Goal: Book appointment/travel/reservation

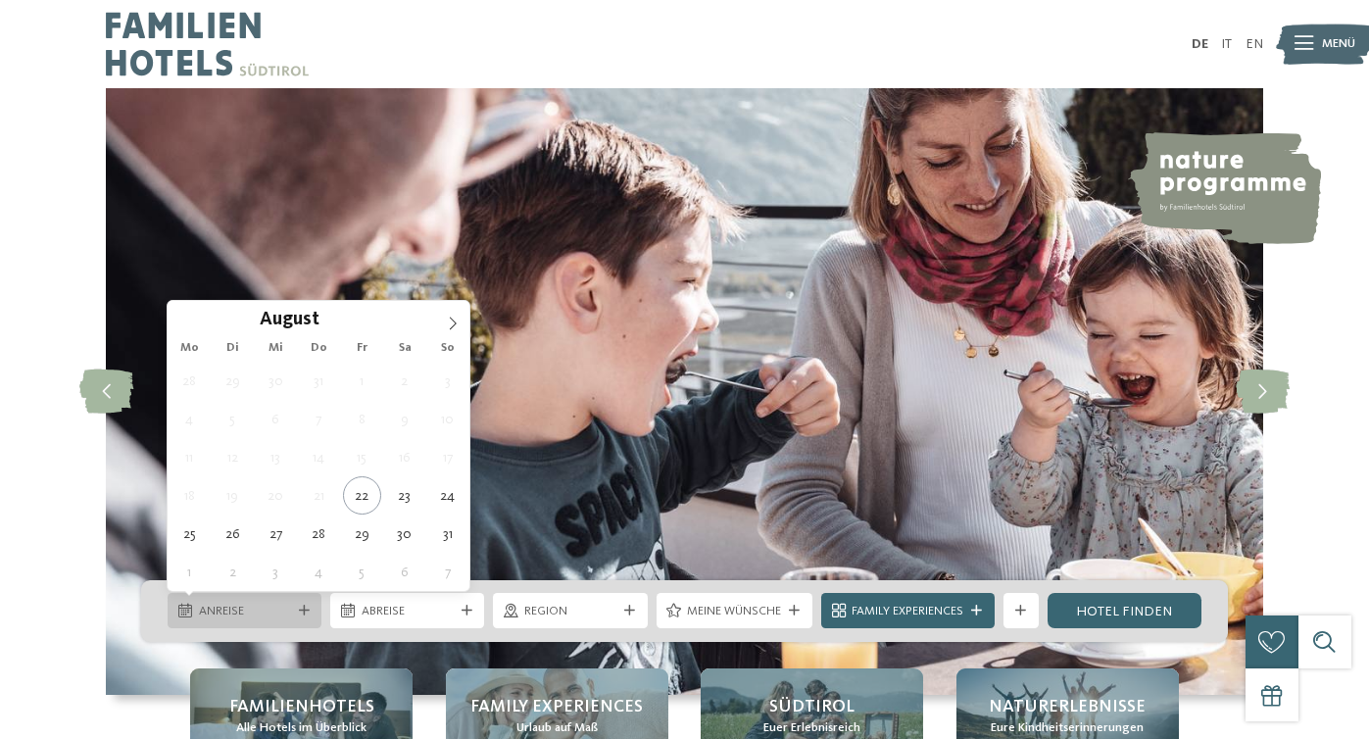
click at [231, 612] on span "Anreise" at bounding box center [245, 612] width 92 height 18
click at [456, 320] on icon at bounding box center [453, 324] width 14 height 14
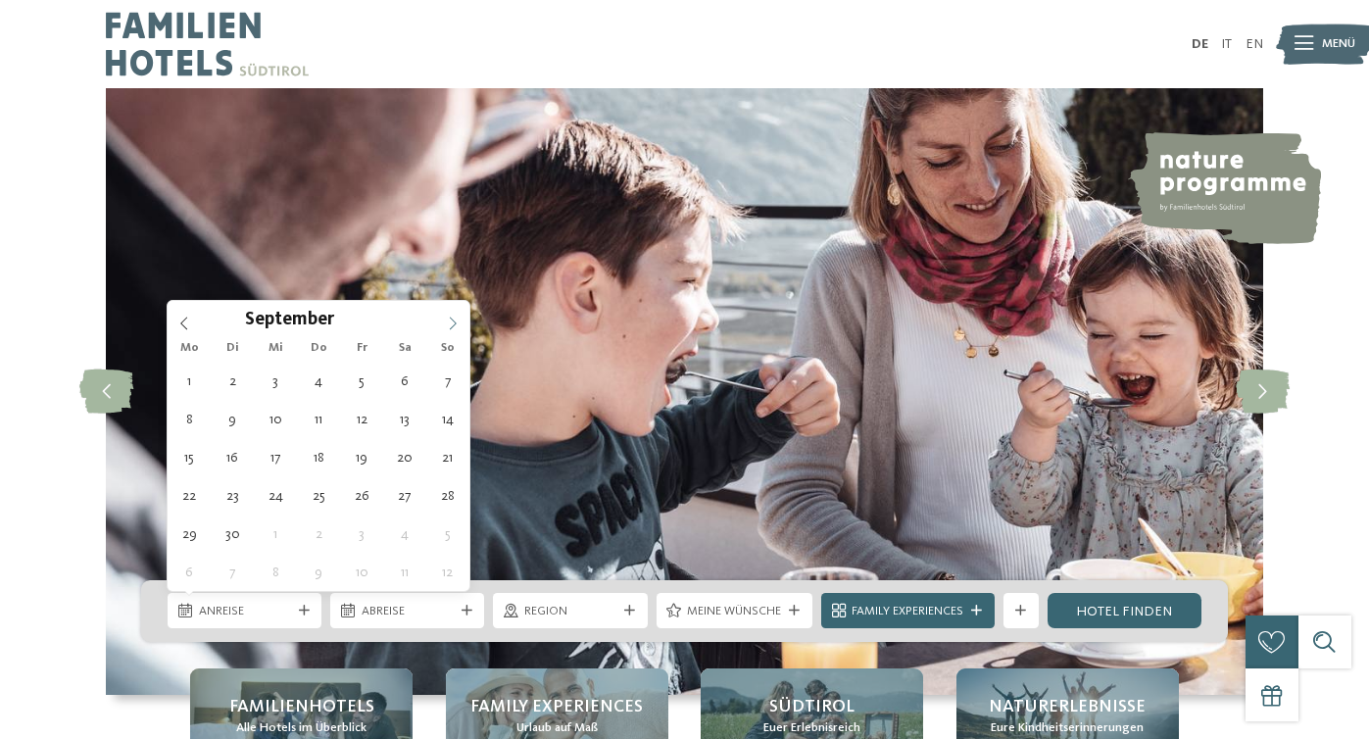
click at [456, 320] on icon at bounding box center [453, 324] width 14 height 14
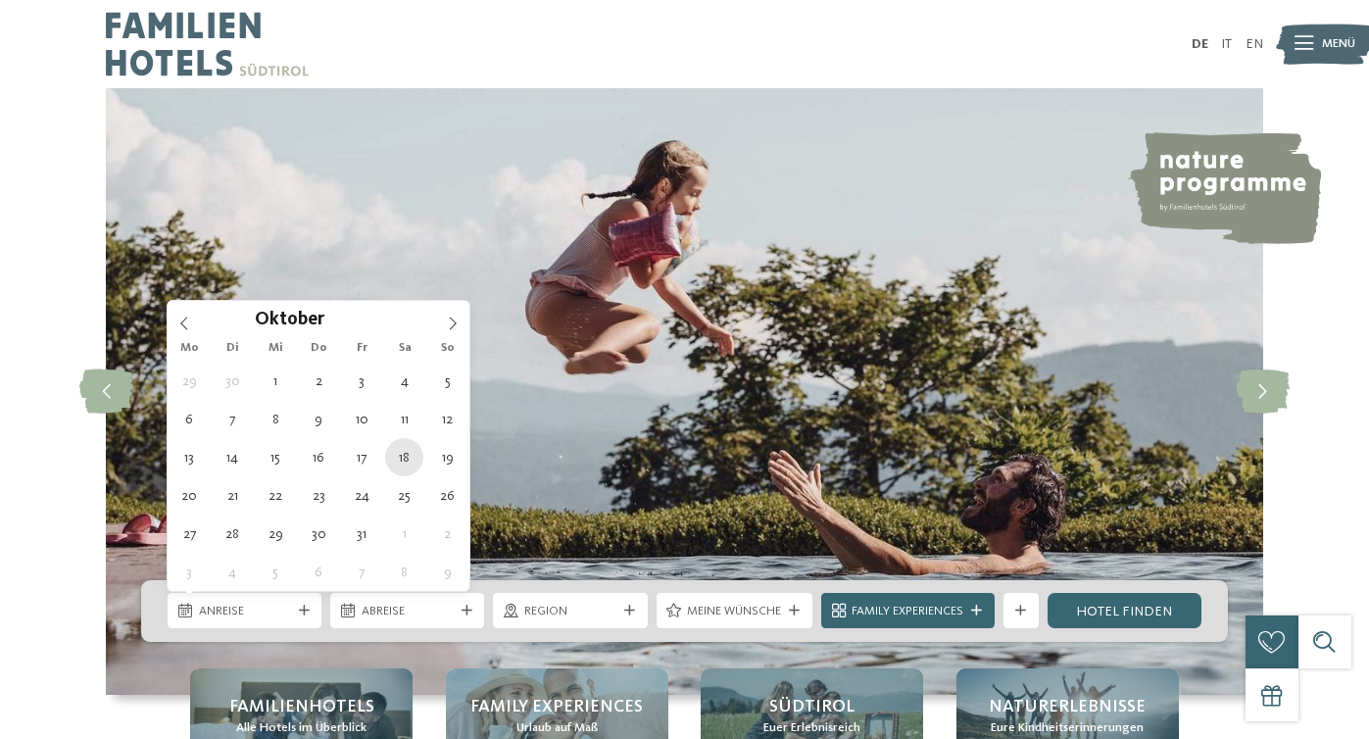
type div "[DATE]"
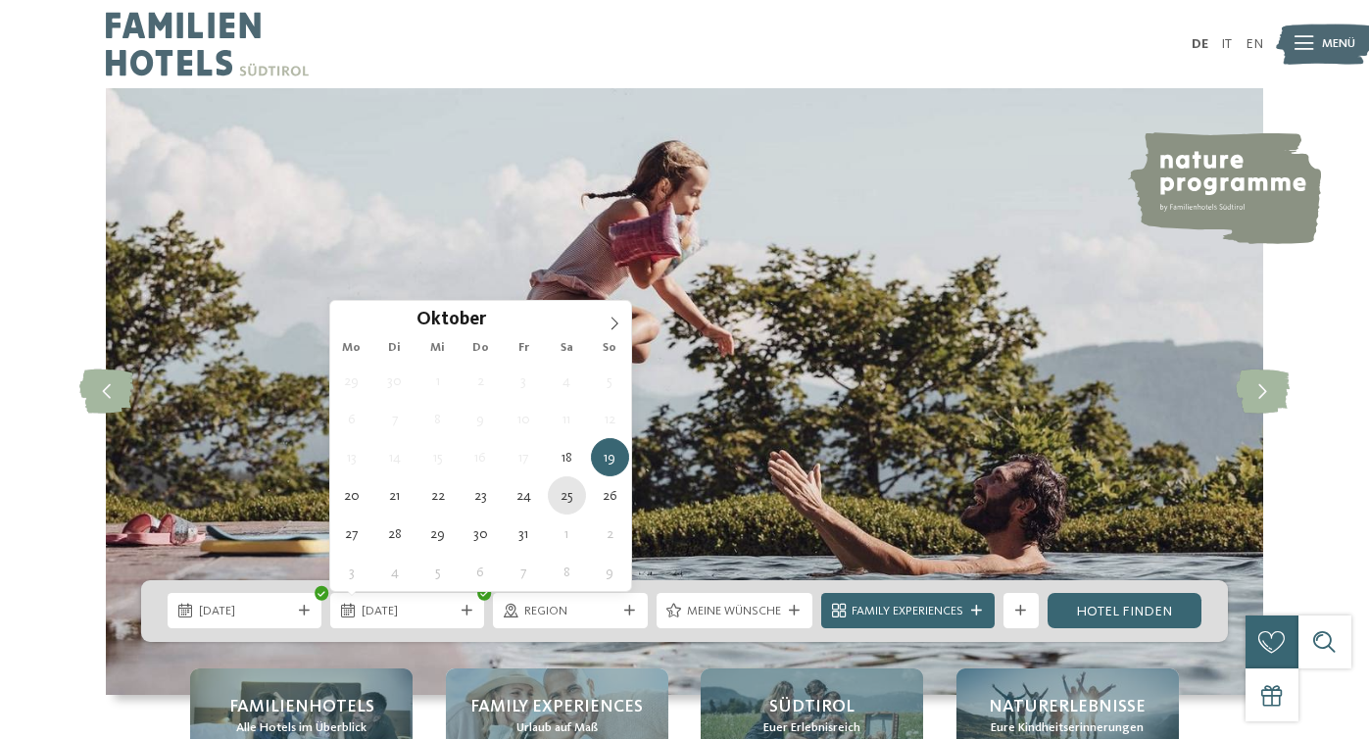
type div "[DATE]"
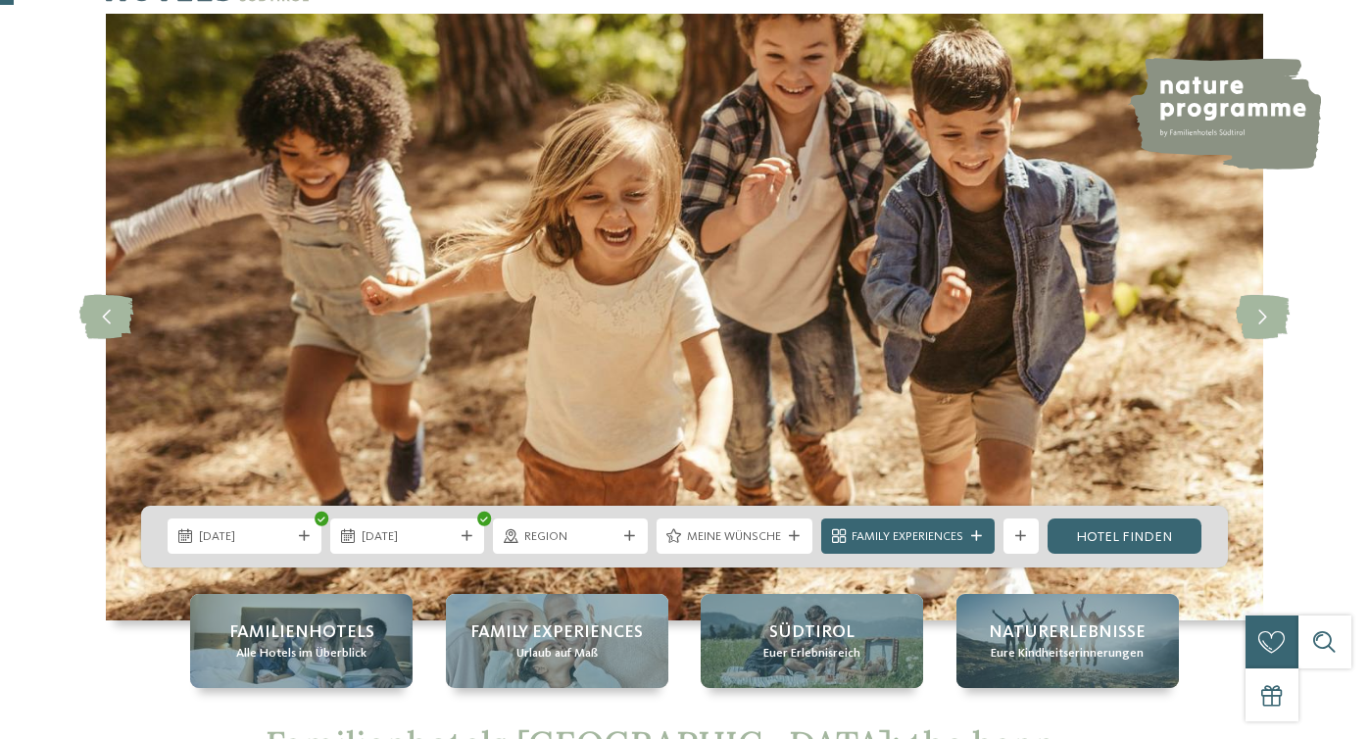
scroll to position [78, 0]
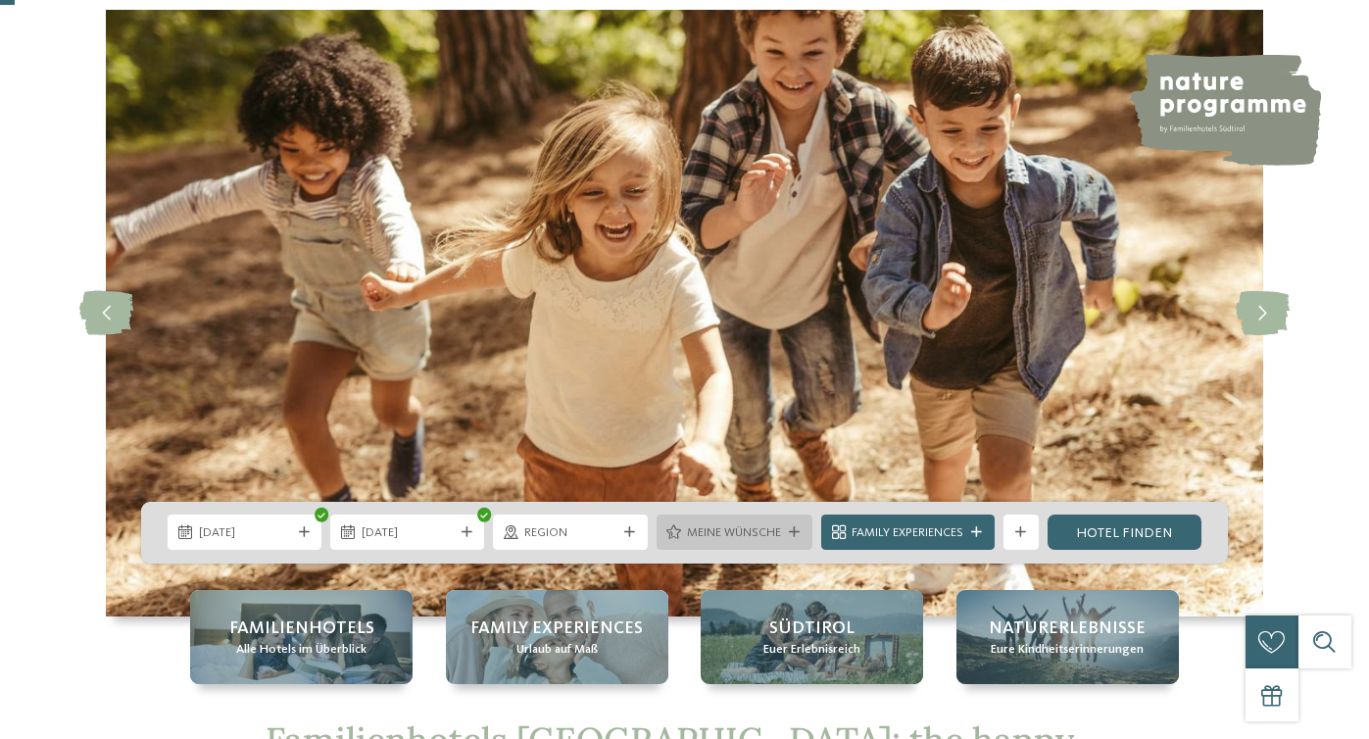
click at [750, 538] on span "Meine Wünsche" at bounding box center [734, 533] width 94 height 18
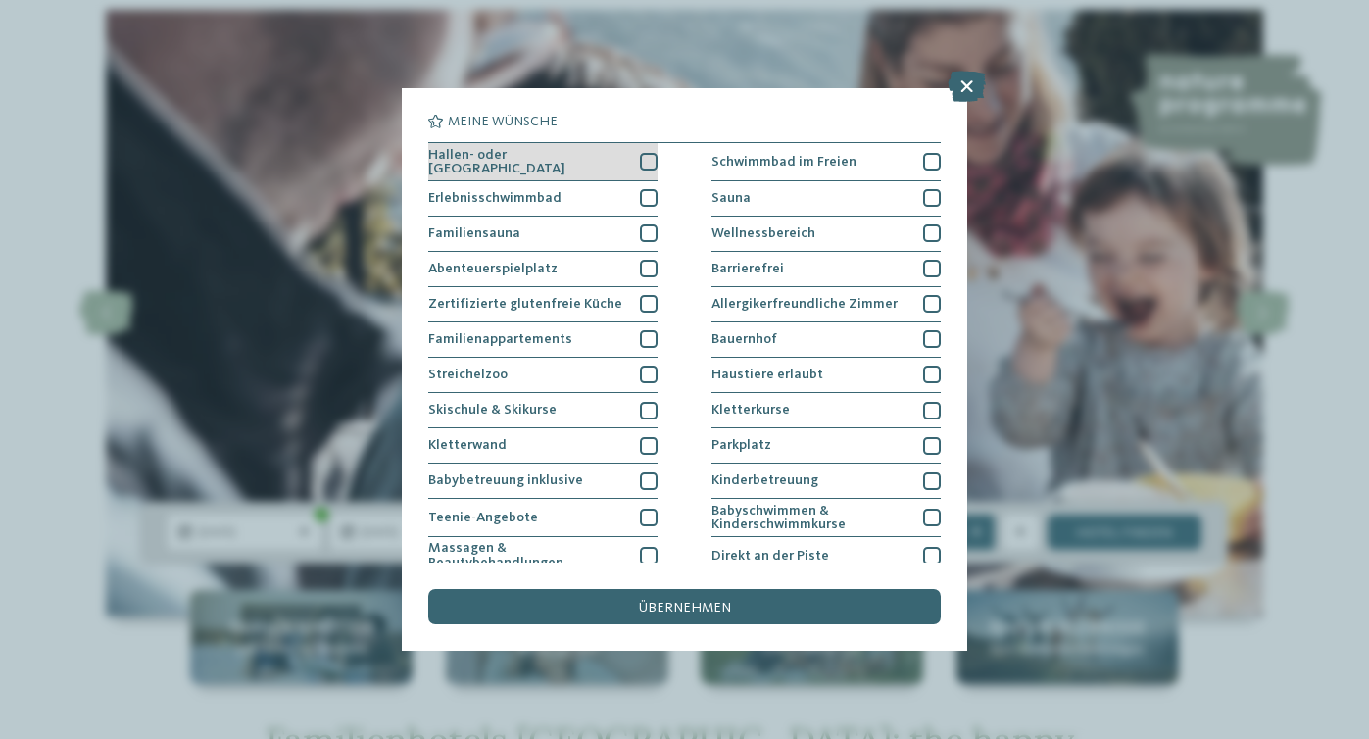
click at [647, 162] on div at bounding box center [649, 162] width 18 height 18
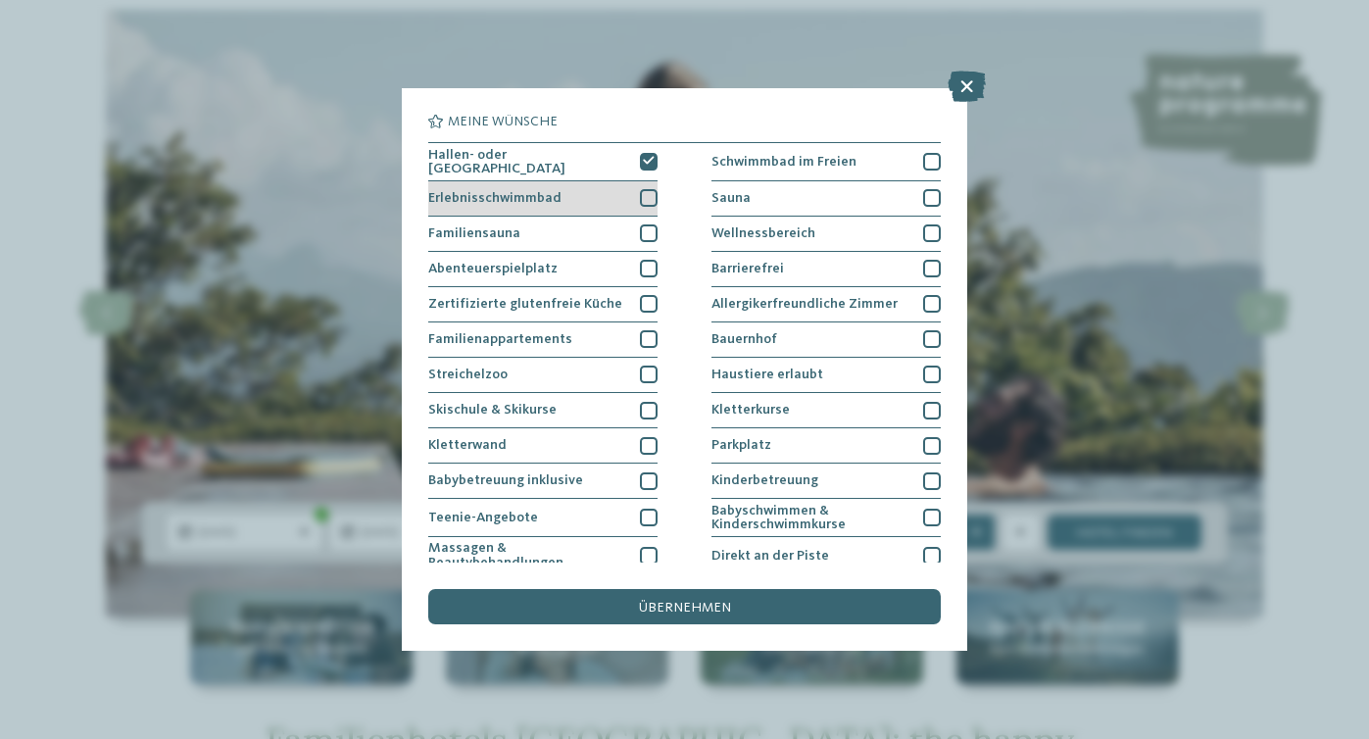
click at [651, 194] on div at bounding box center [649, 198] width 18 height 18
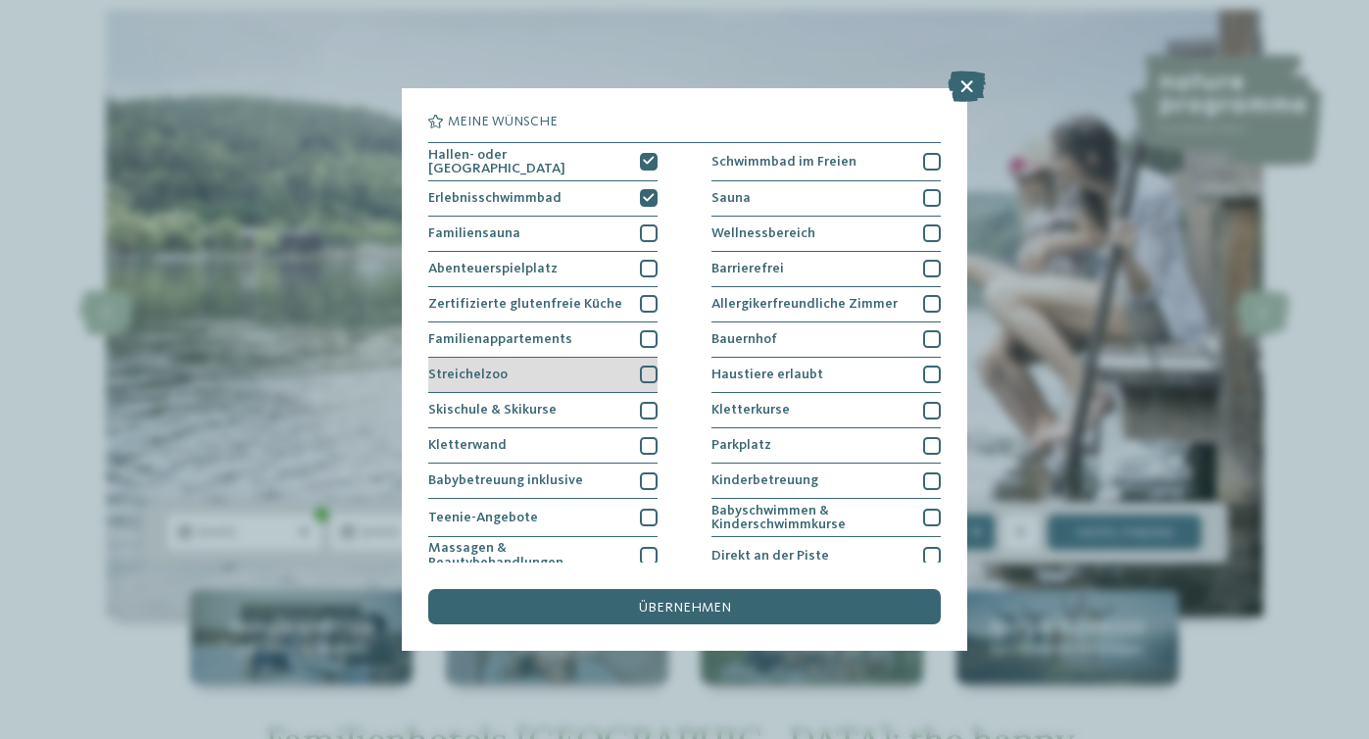
click at [651, 371] on div at bounding box center [649, 375] width 18 height 18
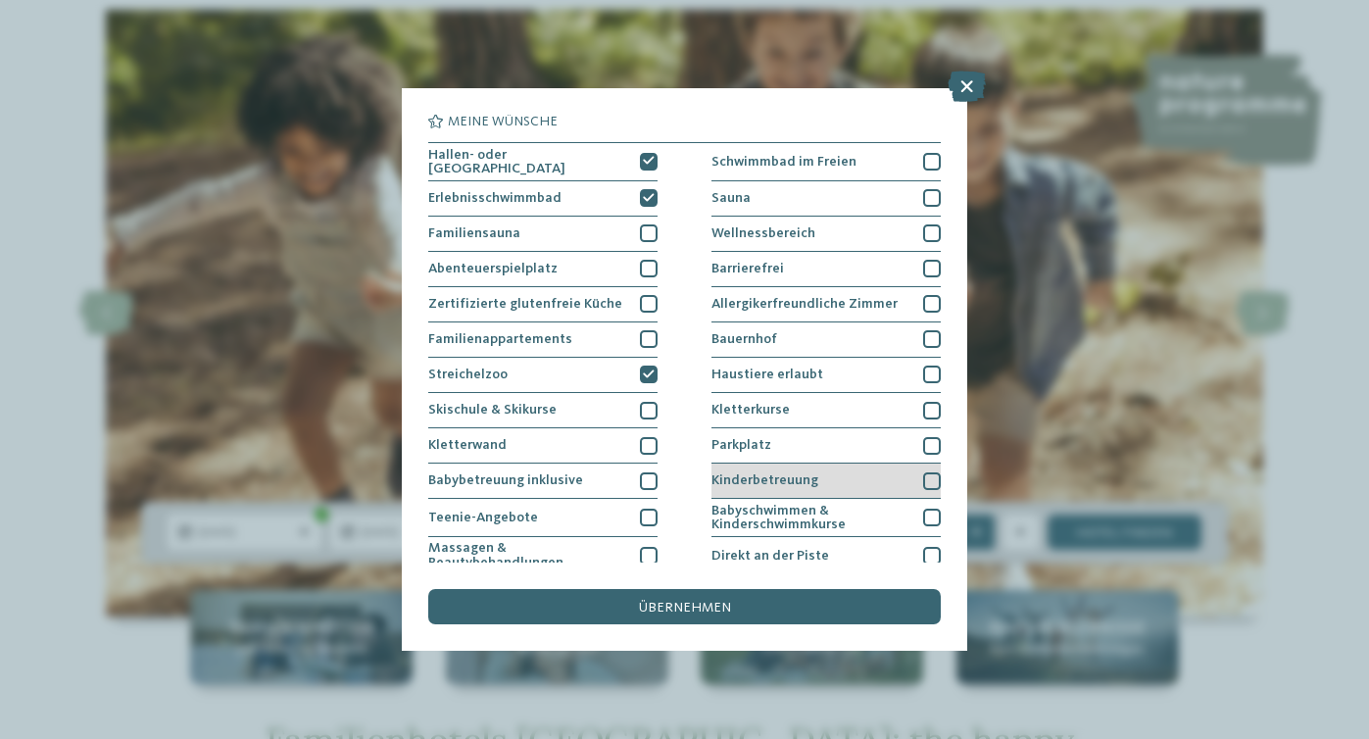
click at [936, 477] on div at bounding box center [932, 481] width 18 height 18
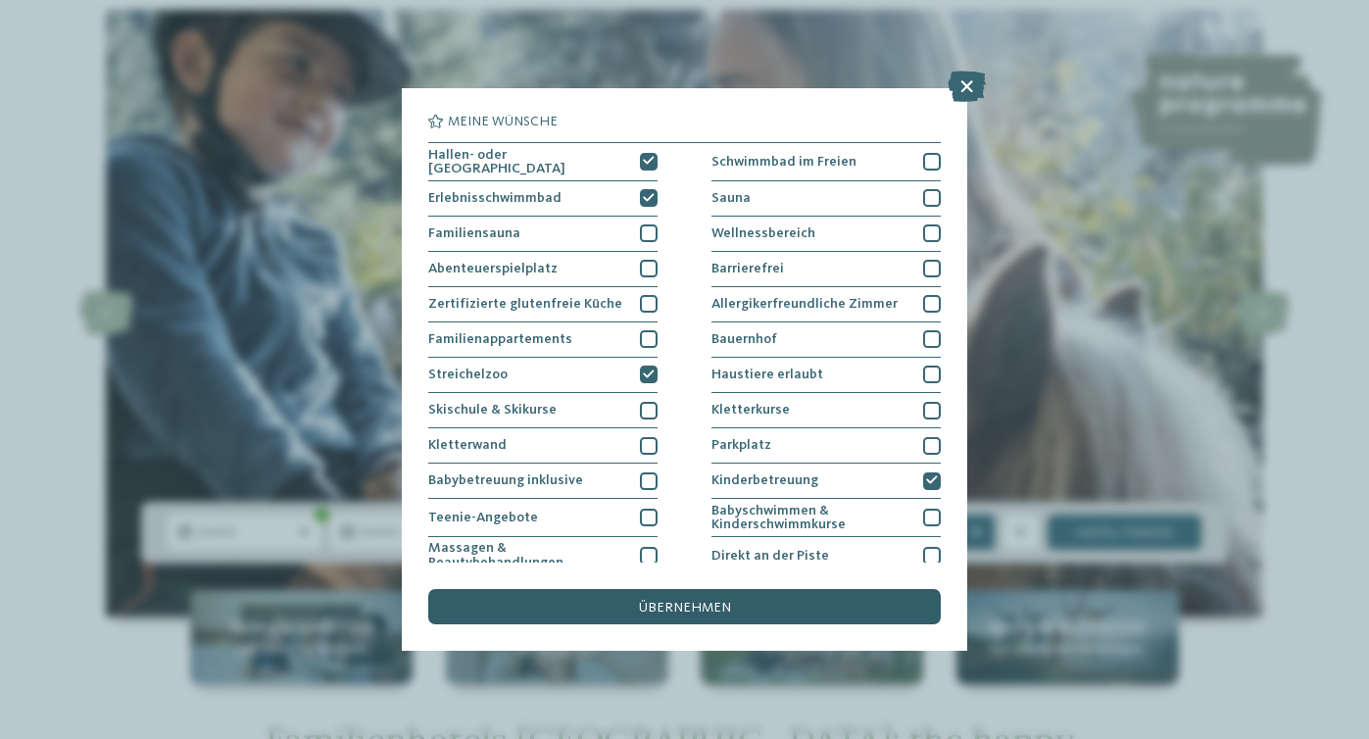
click at [737, 599] on div "übernehmen" at bounding box center [684, 606] width 512 height 35
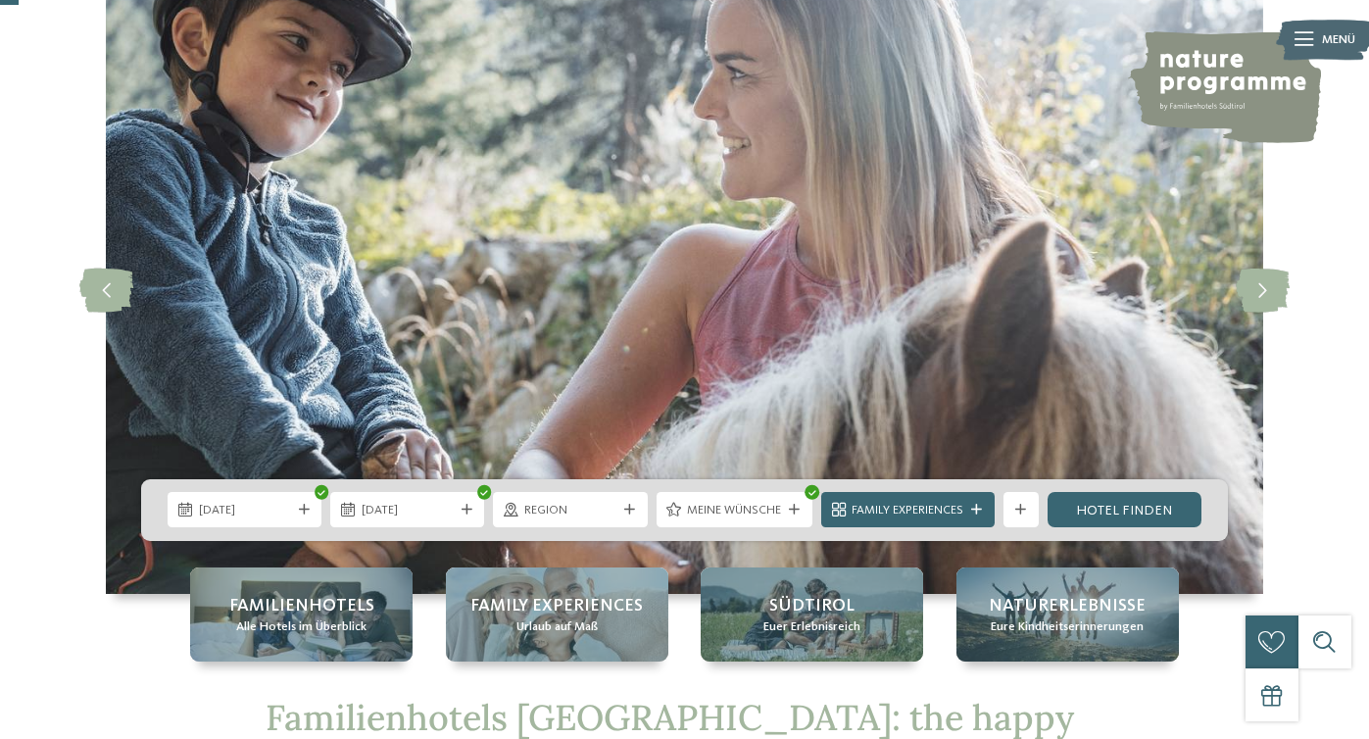
scroll to position [102, 0]
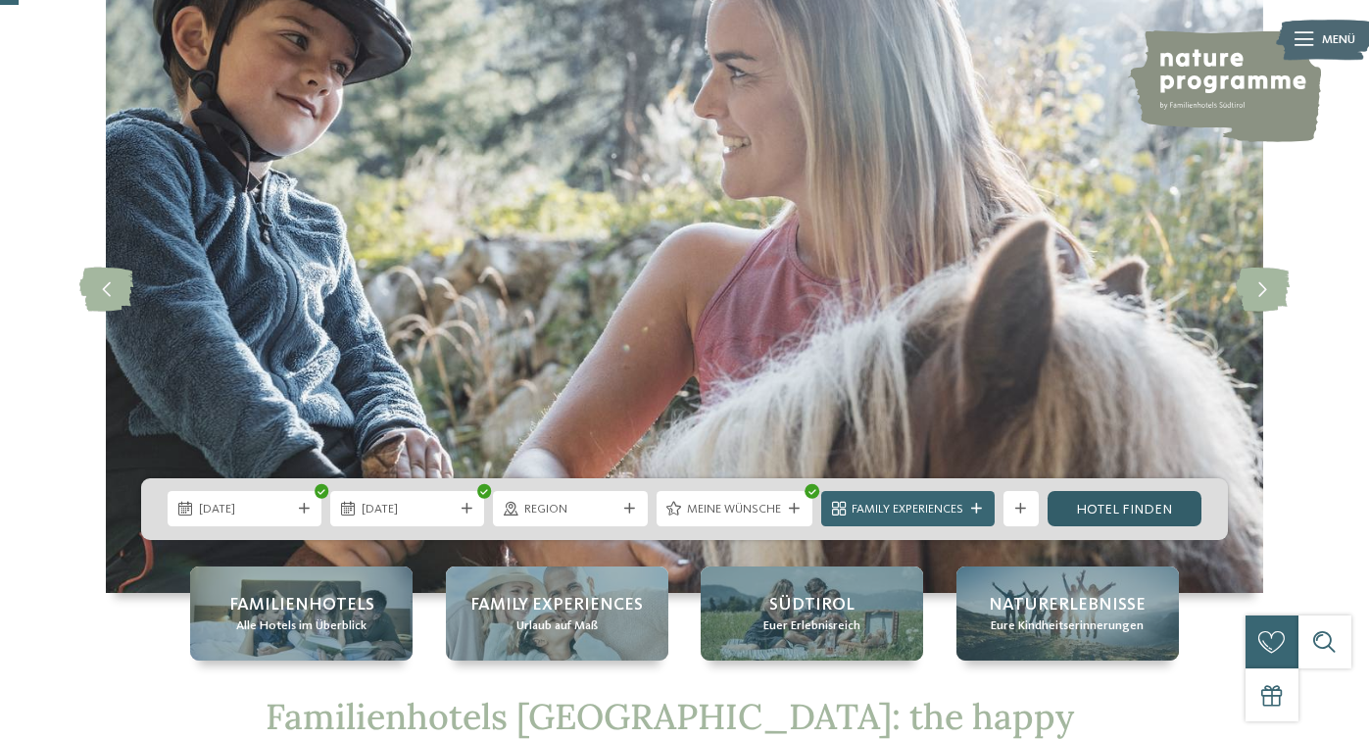
click at [1126, 506] on link "Hotel finden" at bounding box center [1125, 508] width 154 height 35
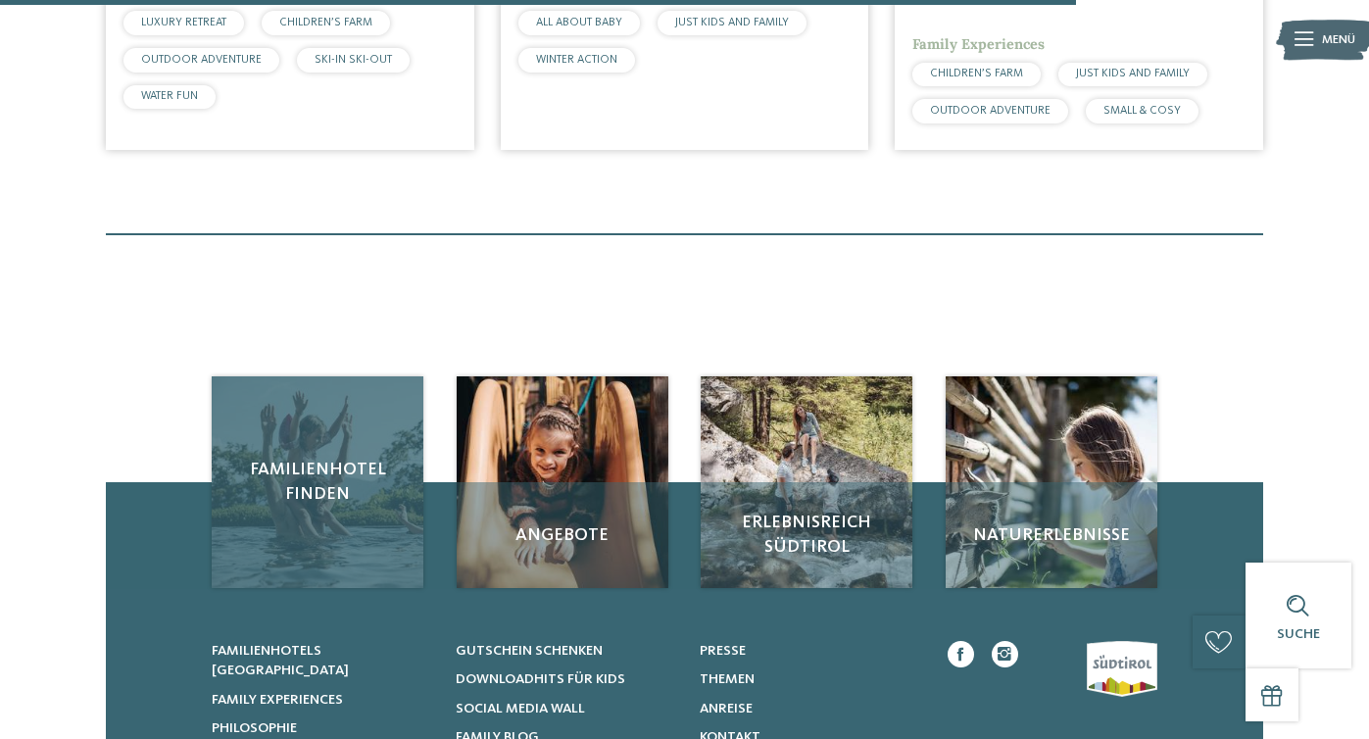
scroll to position [1635, 0]
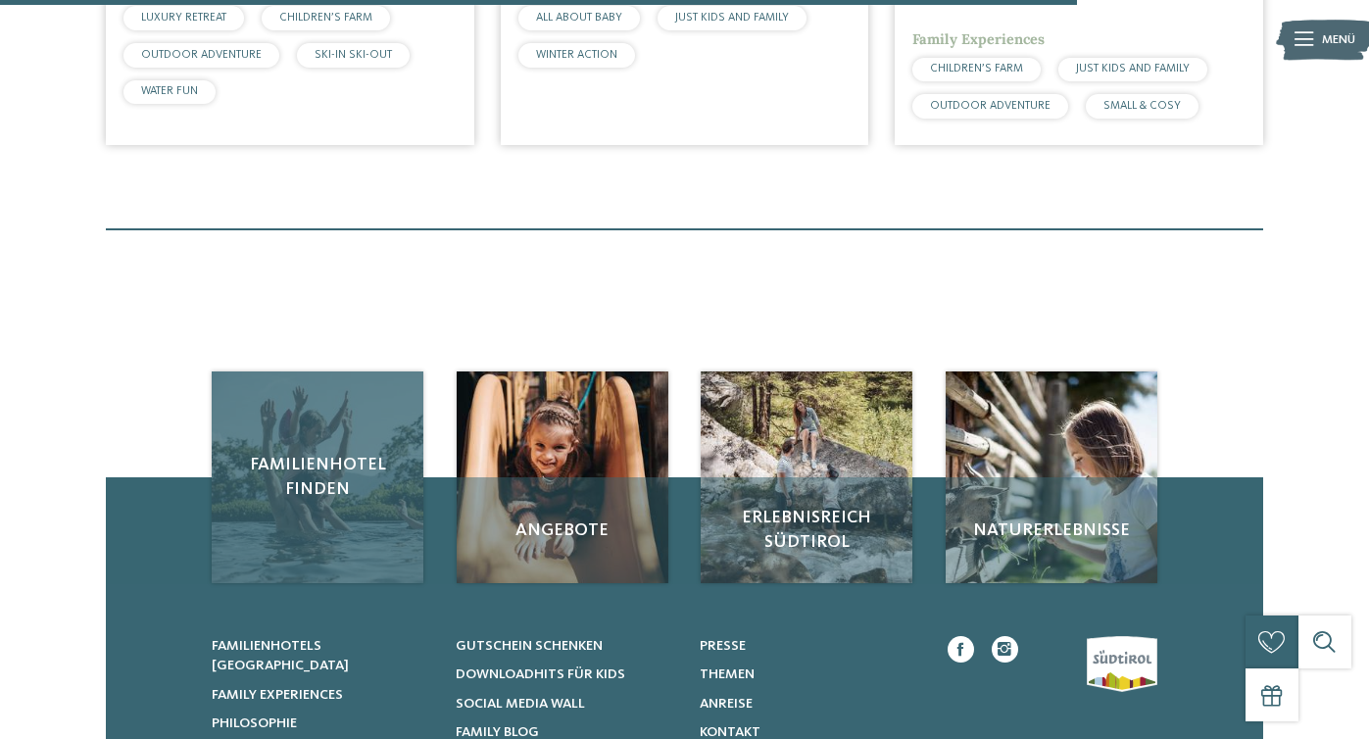
click at [357, 495] on div "Familienhotel finden" at bounding box center [318, 477] width 212 height 212
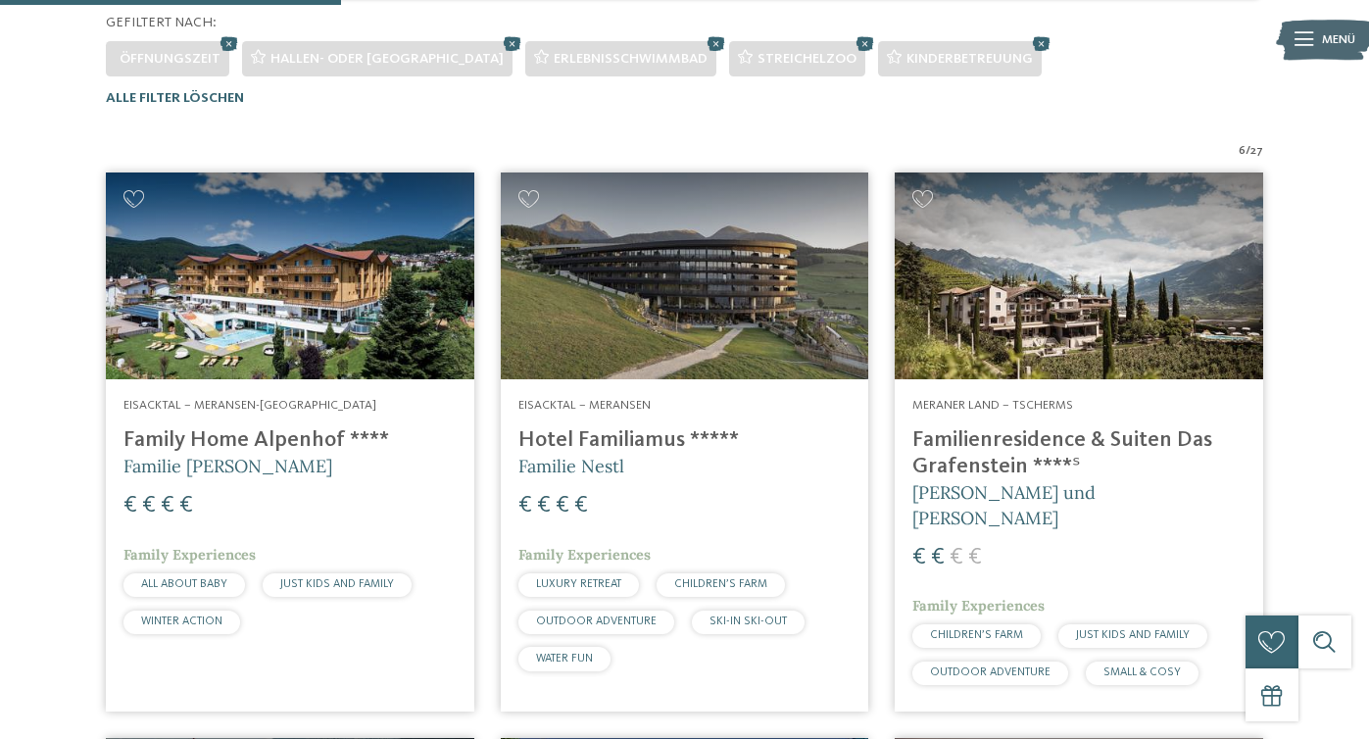
scroll to position [521, 0]
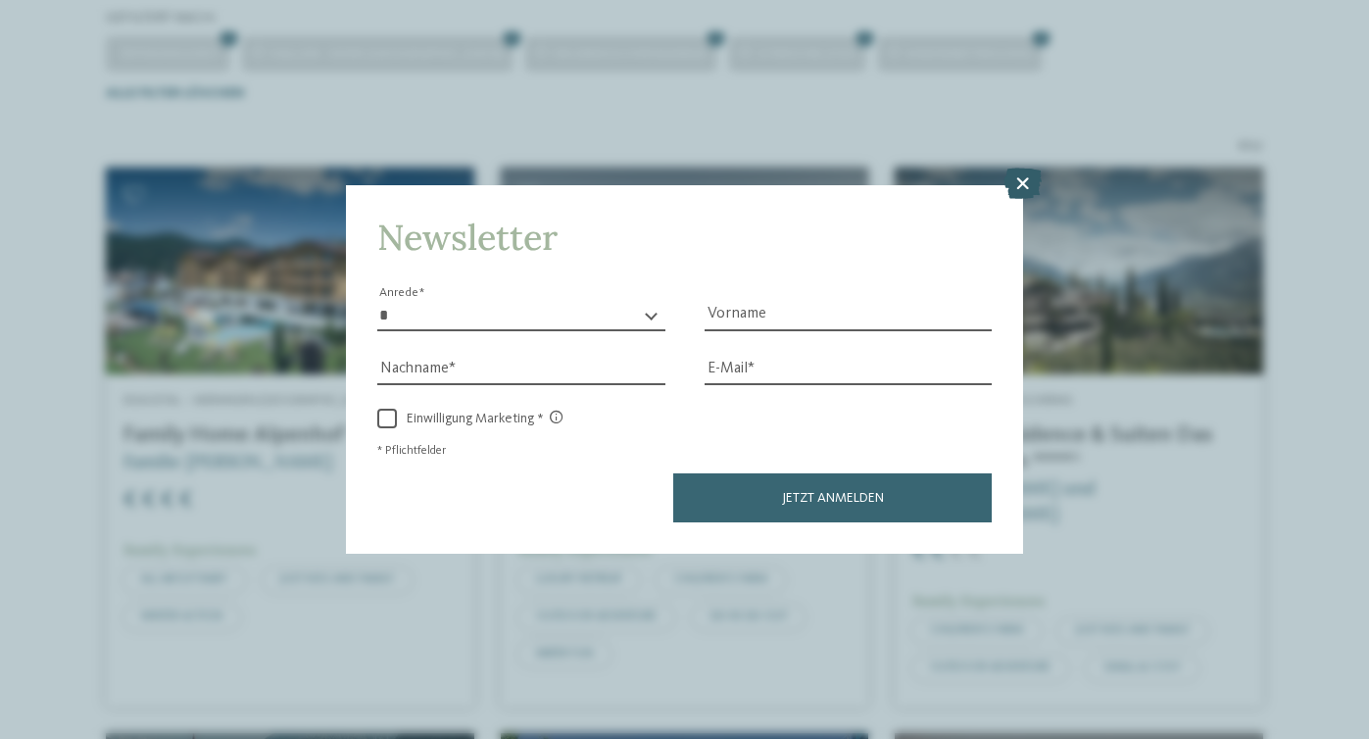
click at [1020, 188] on icon at bounding box center [1023, 184] width 38 height 31
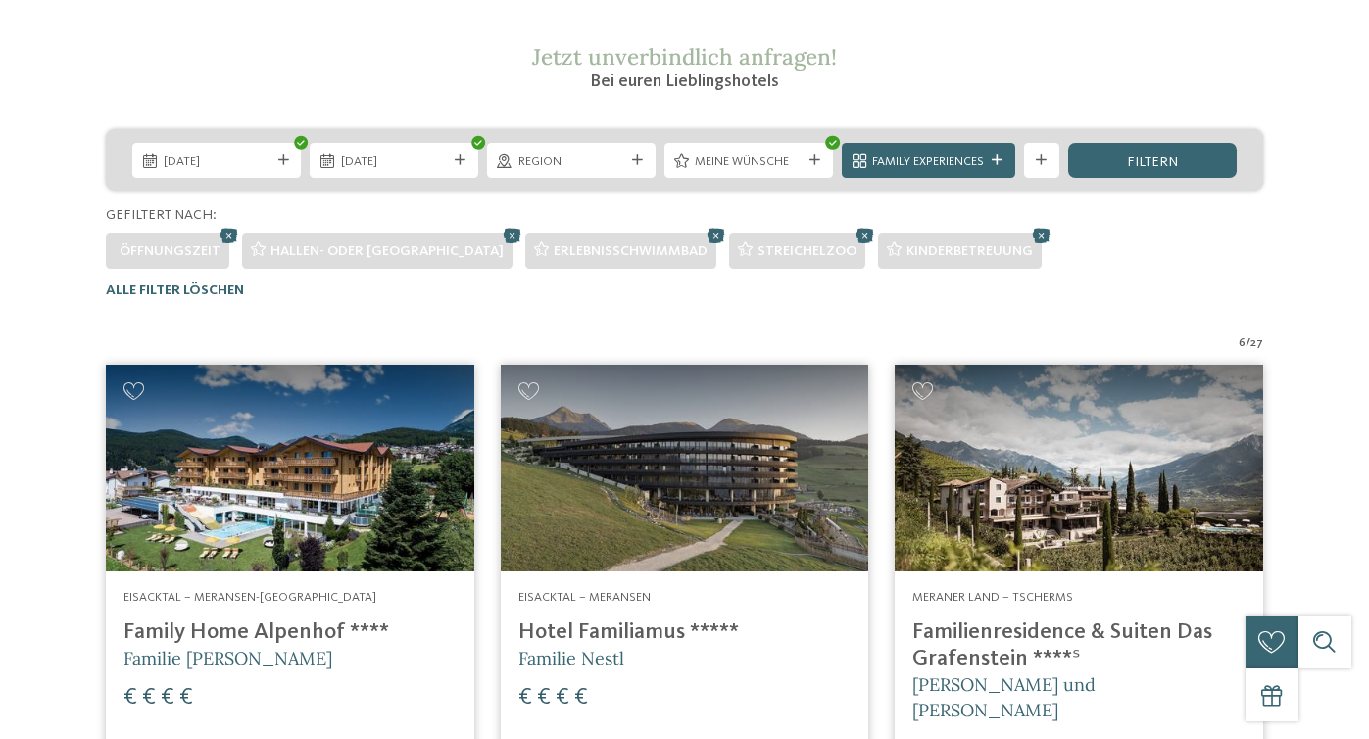
scroll to position [0, 0]
